Goal: Browse casually

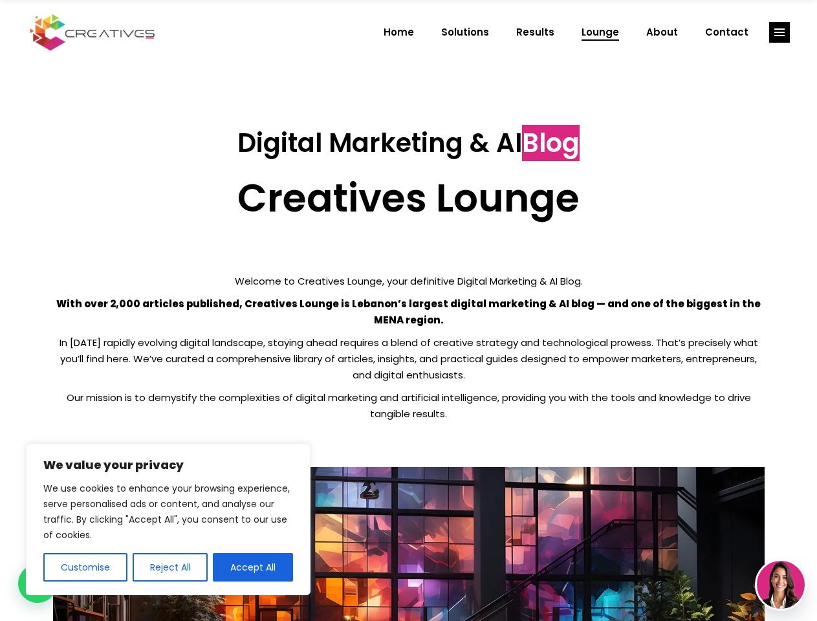
click at [408, 311] on p "With over 2,000 articles published, Creatives Lounge is Lebanon’s largest digit…" at bounding box center [409, 312] width 712 height 32
click at [85, 567] on button "Customise" at bounding box center [85, 567] width 84 height 28
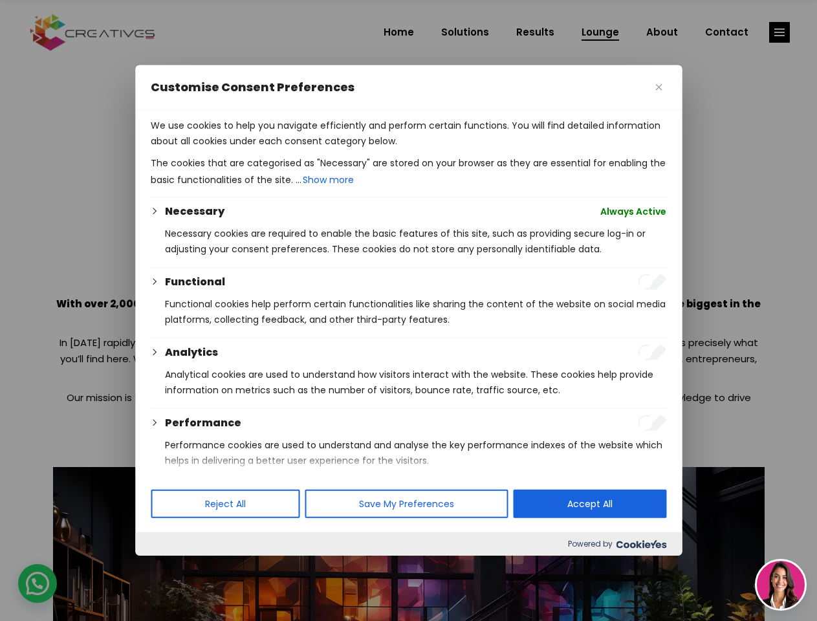
click at [170, 567] on div at bounding box center [408, 310] width 817 height 621
click at [253, 567] on div at bounding box center [408, 310] width 817 height 621
click at [780, 32] on div at bounding box center [408, 310] width 817 height 621
click at [781, 585] on img at bounding box center [781, 585] width 48 height 48
